Goal: Task Accomplishment & Management: Use online tool/utility

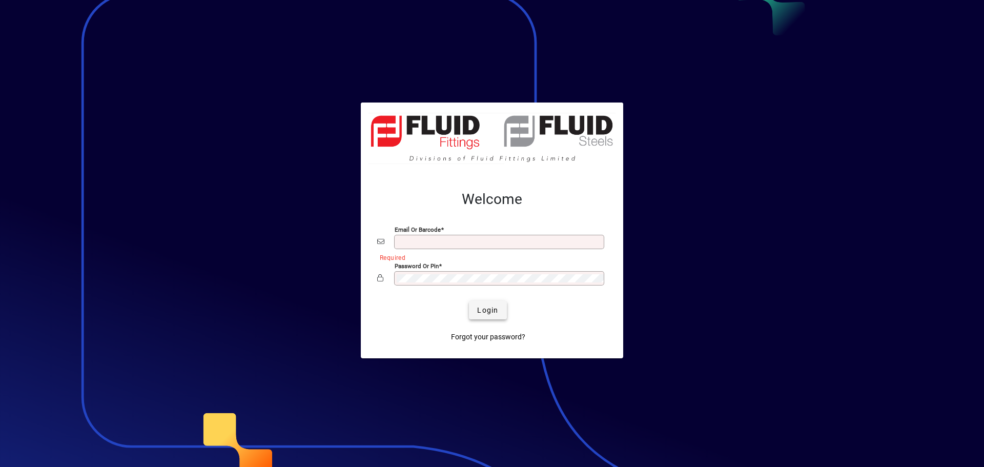
type input "**********"
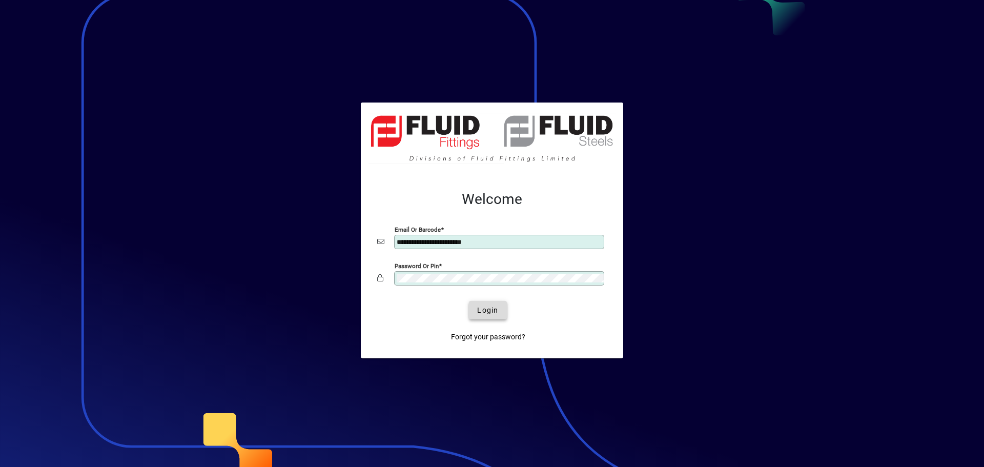
click at [482, 313] on span "Login" at bounding box center [487, 310] width 21 height 11
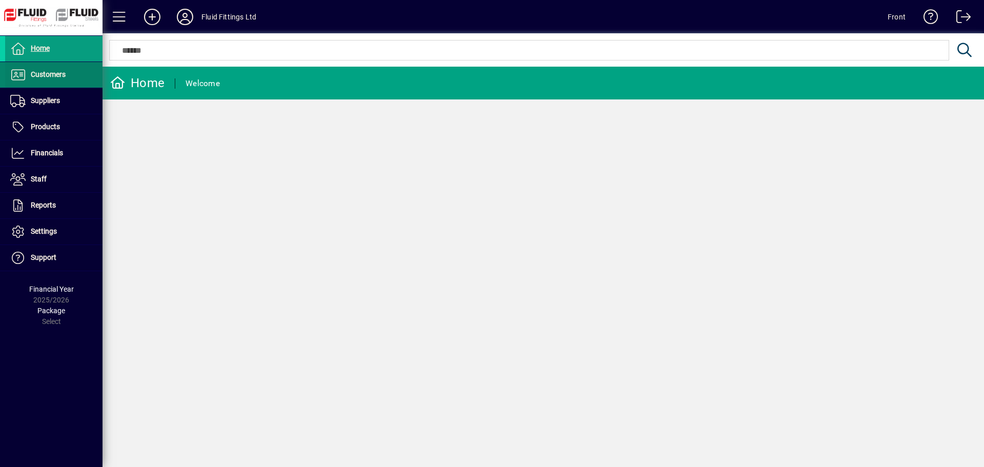
click at [48, 70] on span "Customers" at bounding box center [35, 75] width 60 height 12
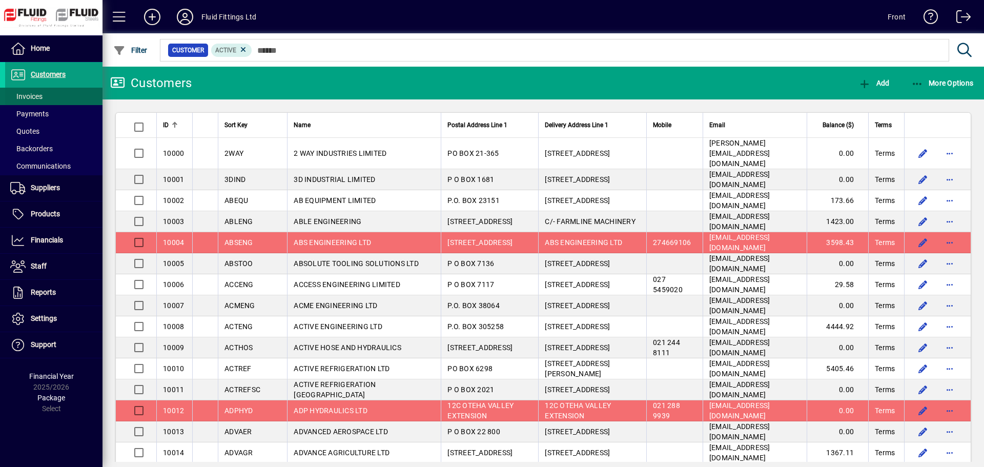
click at [44, 98] on span at bounding box center [53, 96] width 97 height 25
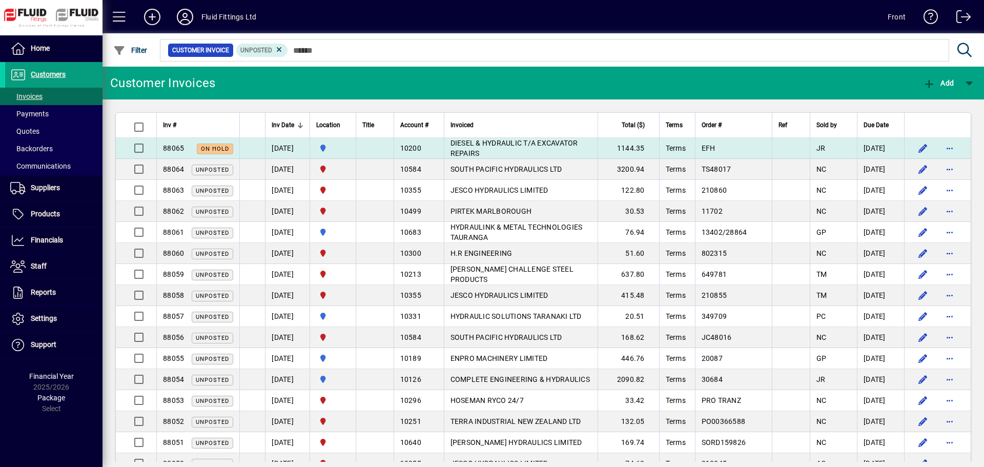
click at [521, 143] on span "DIESEL & HYDRAULIC T/A EXCAVATOR REPAIRS" at bounding box center [514, 148] width 128 height 18
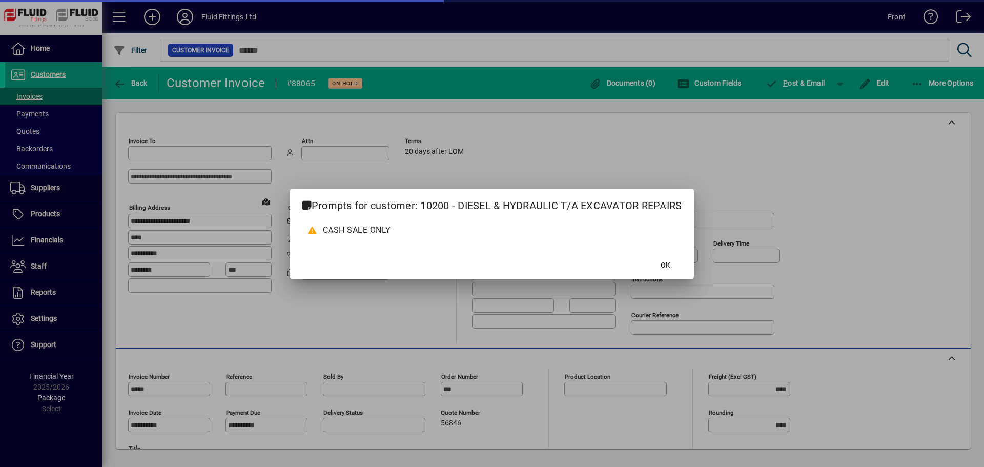
type input "**********"
type input "********"
type input "**********"
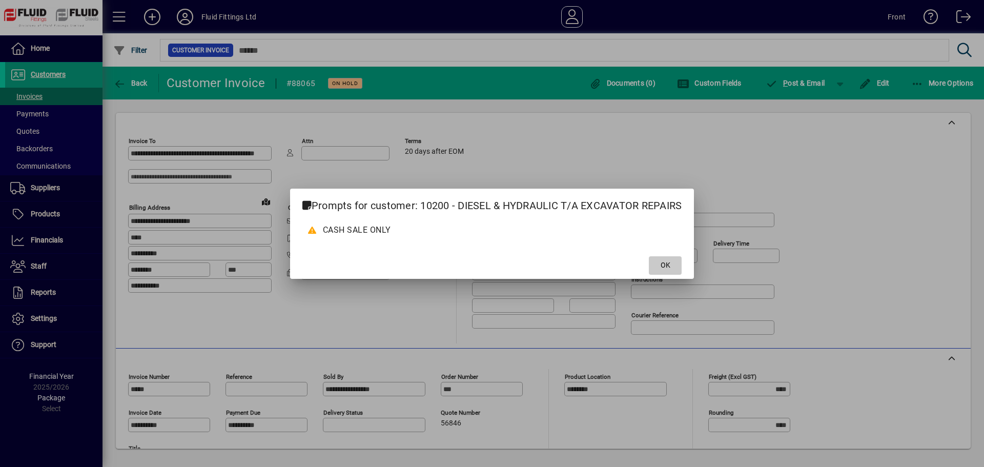
click at [669, 263] on span "OK" at bounding box center [665, 265] width 10 height 11
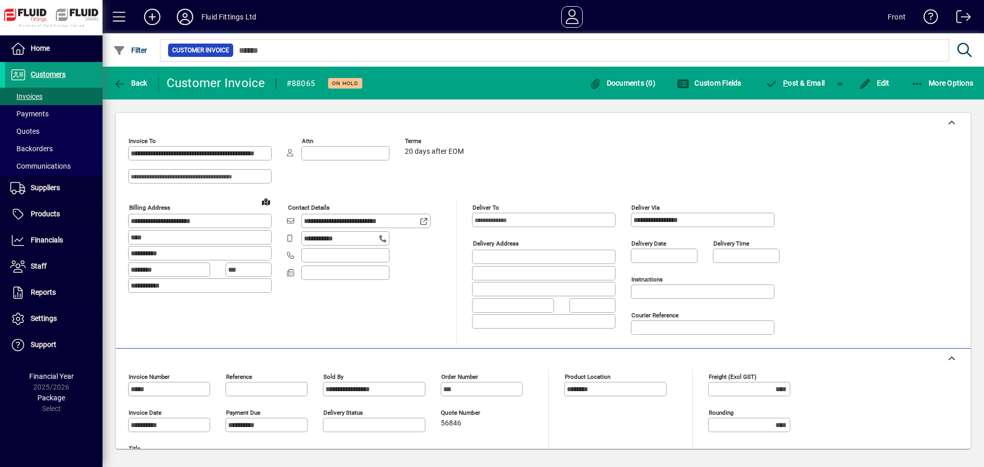
drag, startPoint x: 303, startPoint y: 221, endPoint x: 411, endPoint y: 220, distance: 108.6
click at [411, 220] on div "**********" at bounding box center [365, 221] width 129 height 14
click at [923, 88] on span "button" at bounding box center [942, 83] width 68 height 25
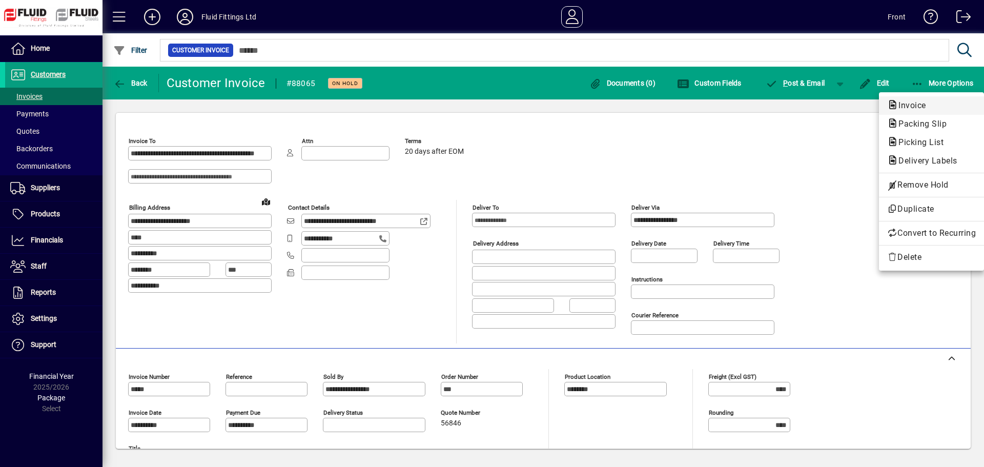
click at [910, 109] on span "Invoice" at bounding box center [909, 105] width 44 height 10
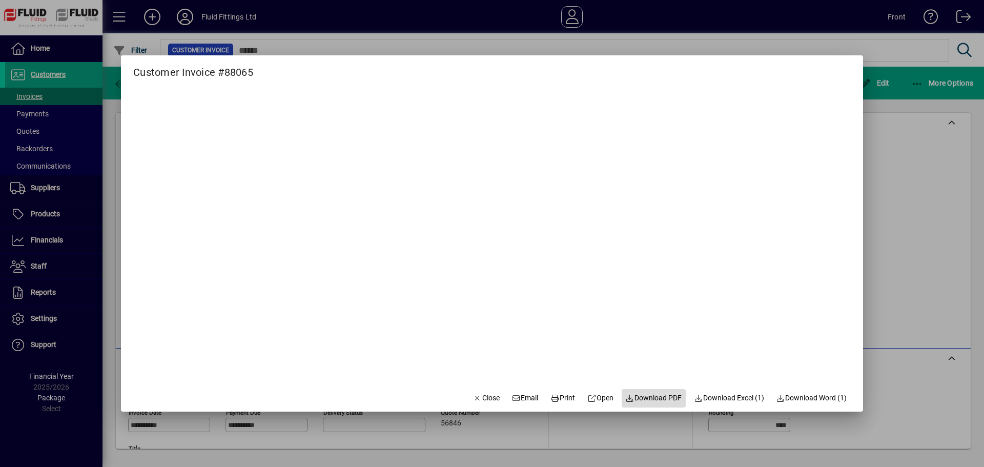
click at [640, 393] on span "Download PDF" at bounding box center [653, 397] width 56 height 11
click at [38, 100] on div at bounding box center [492, 233] width 984 height 467
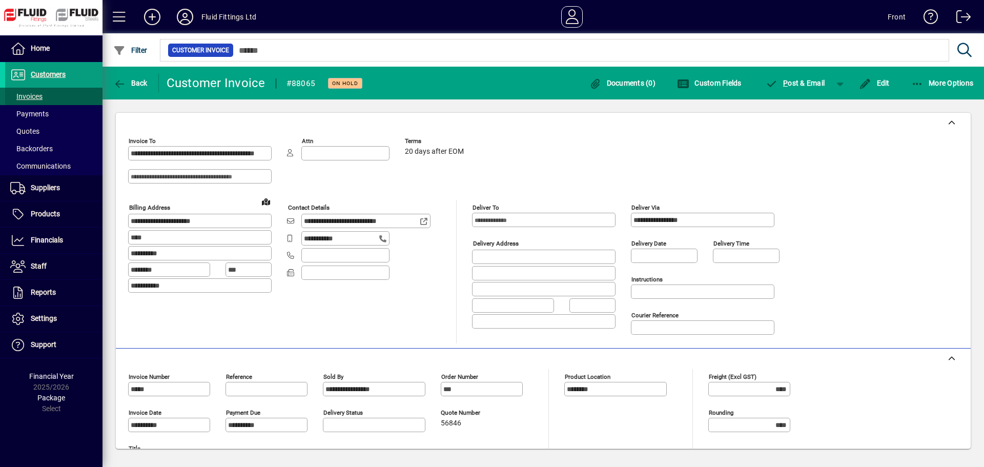
click at [38, 100] on span "Invoices" at bounding box center [26, 96] width 32 height 8
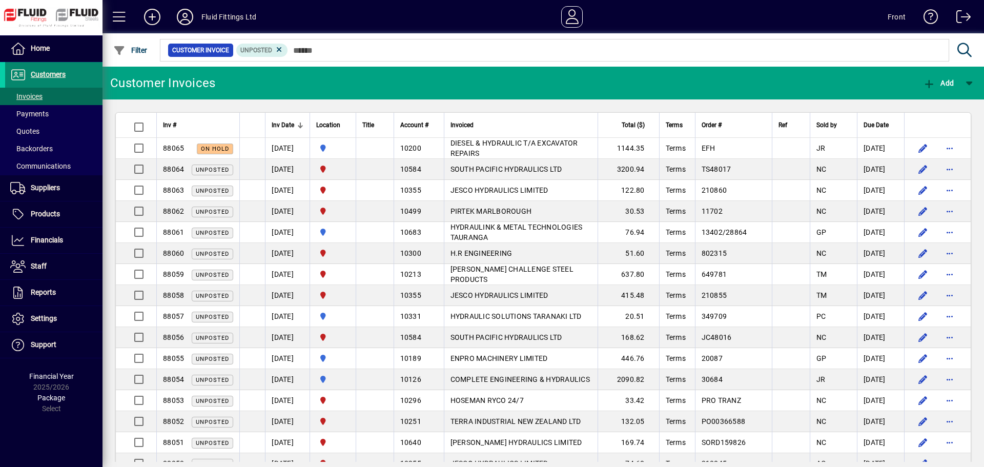
click at [48, 75] on span "Customers" at bounding box center [48, 74] width 35 height 8
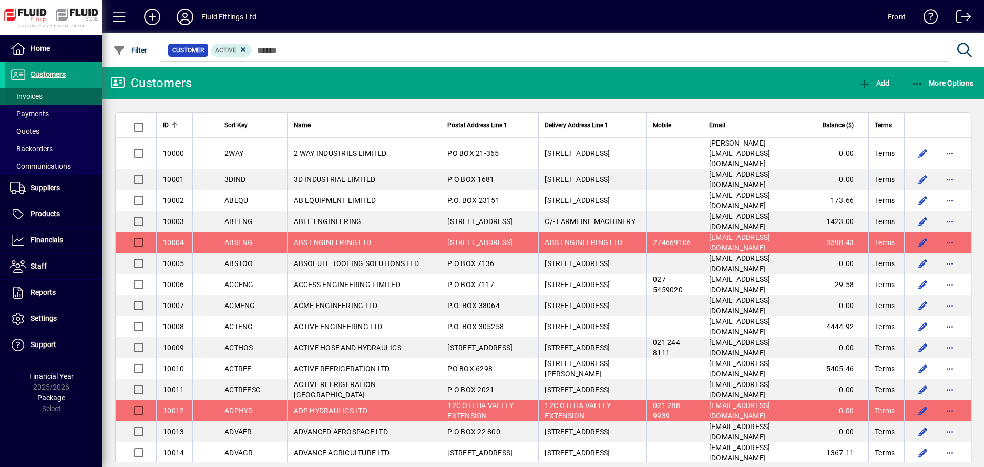
click at [22, 98] on span "Invoices" at bounding box center [26, 96] width 32 height 8
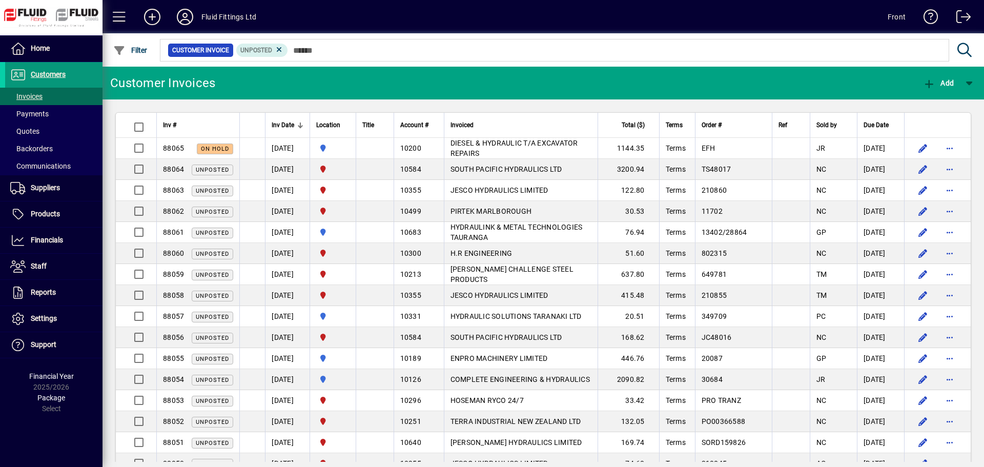
click at [52, 72] on span "Customers" at bounding box center [48, 74] width 35 height 8
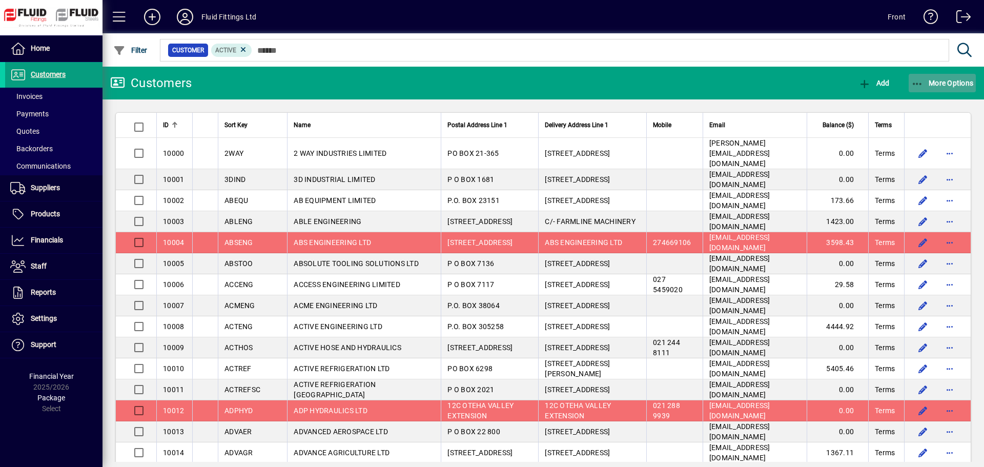
click at [942, 84] on span "More Options" at bounding box center [942, 83] width 62 height 8
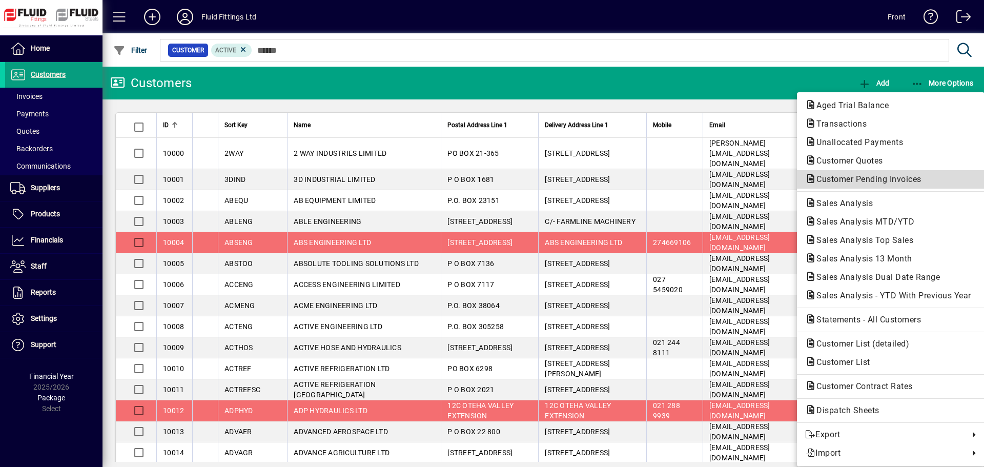
click at [902, 184] on span "Customer Pending Invoices" at bounding box center [890, 179] width 171 height 12
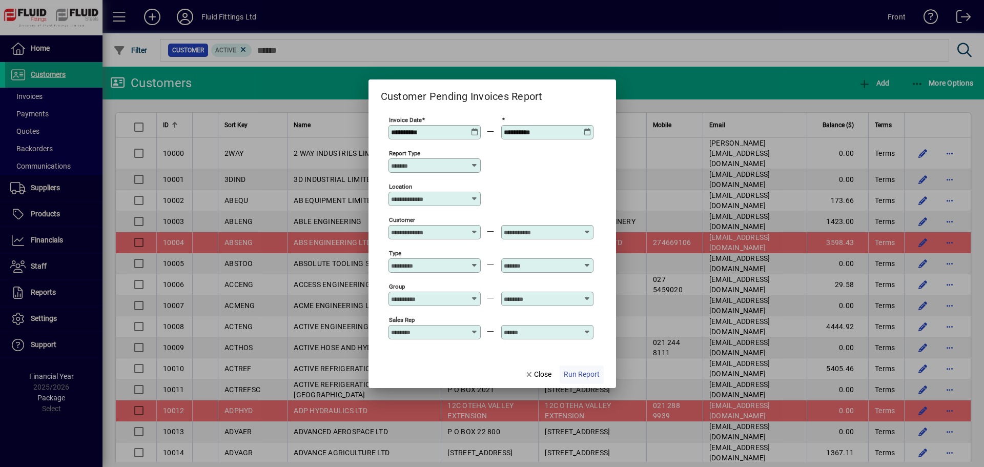
click at [581, 373] on span "Run Report" at bounding box center [581, 374] width 36 height 11
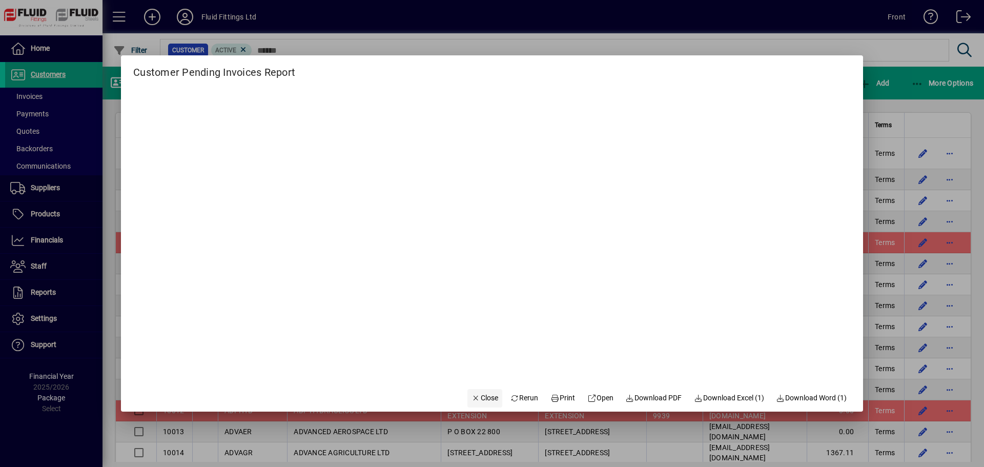
drag, startPoint x: 489, startPoint y: 397, endPoint x: 477, endPoint y: 397, distance: 11.8
click at [484, 397] on button "Close" at bounding box center [484, 398] width 35 height 18
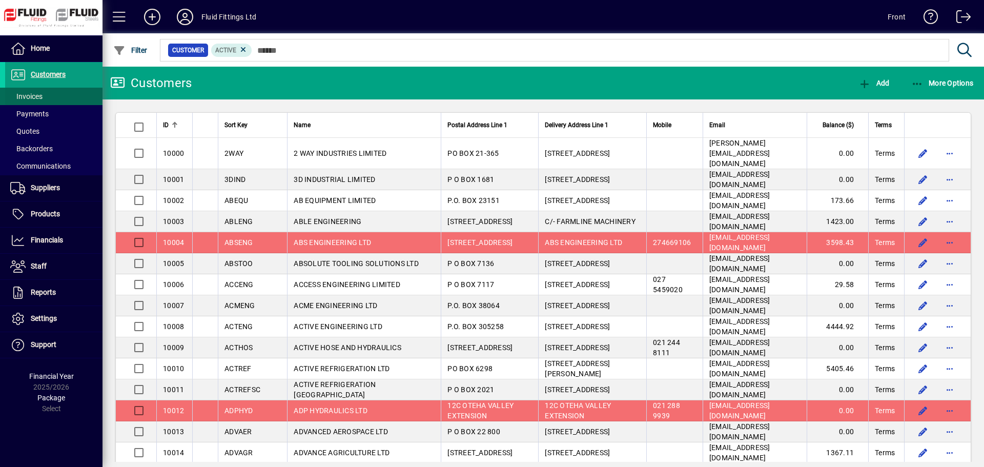
click at [44, 100] on span at bounding box center [53, 96] width 97 height 25
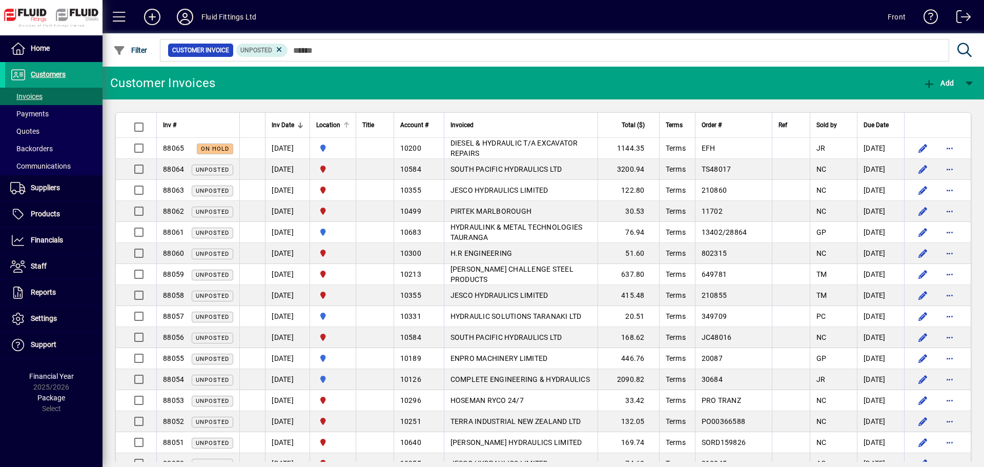
click at [349, 121] on div "Location" at bounding box center [332, 124] width 33 height 11
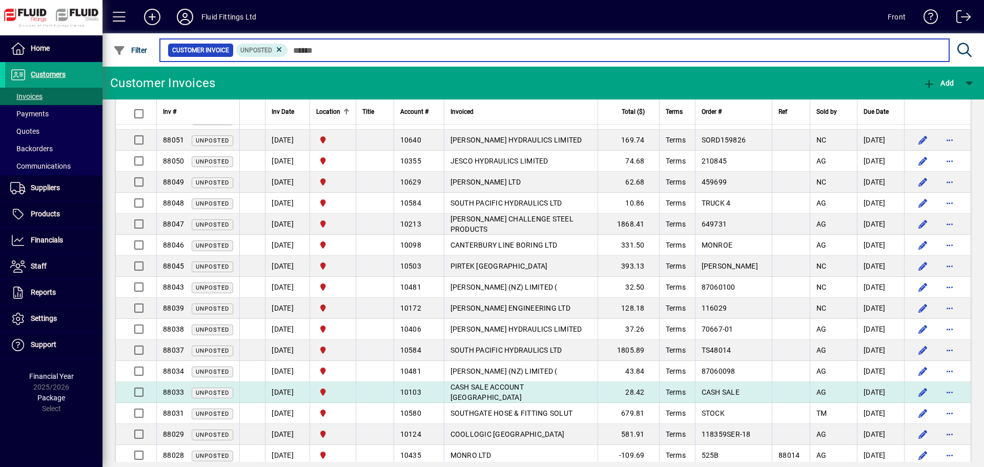
scroll to position [592, 0]
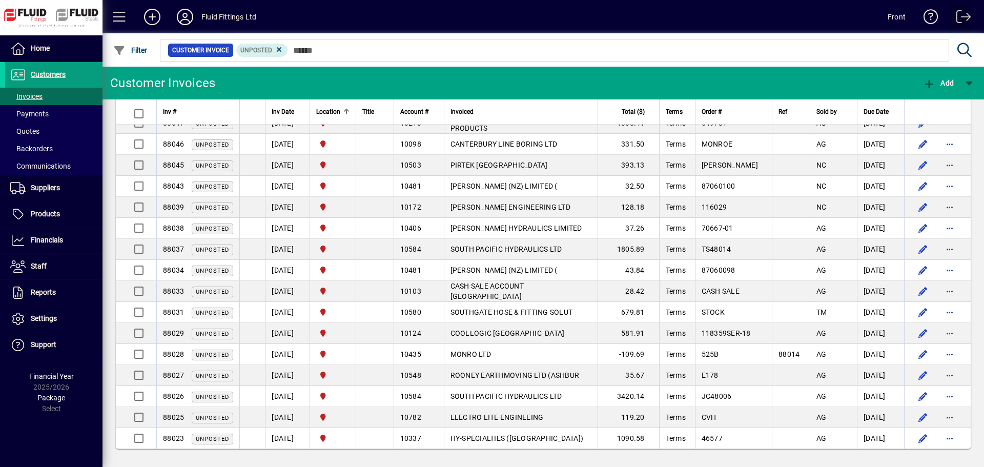
click at [958, 13] on span at bounding box center [959, 19] width 25 height 25
